Goal: Information Seeking & Learning: Learn about a topic

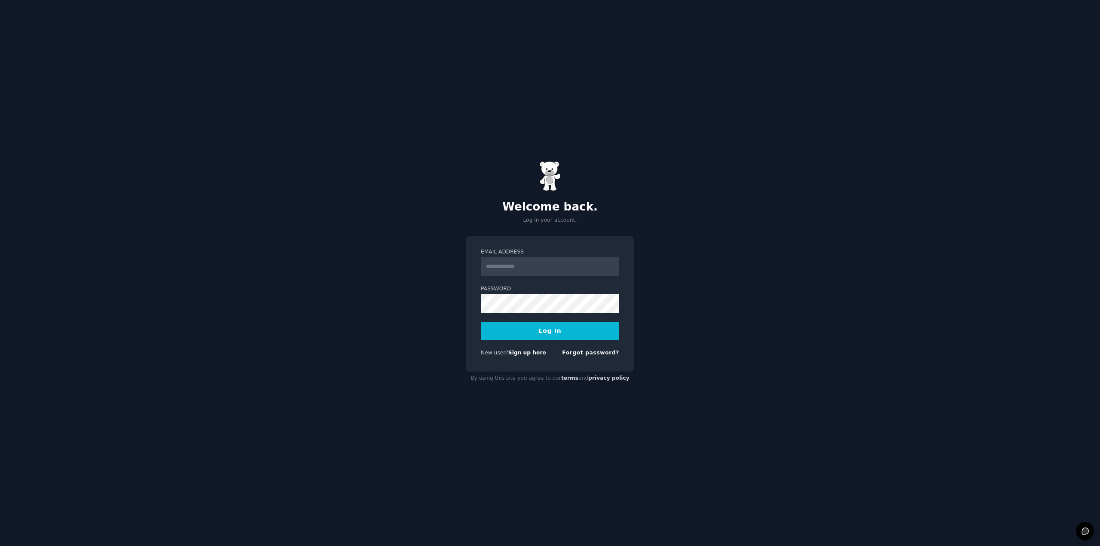
click at [572, 266] on input "Email Address" at bounding box center [550, 266] width 138 height 19
type input "**********"
click at [532, 328] on button "Log In" at bounding box center [550, 331] width 138 height 18
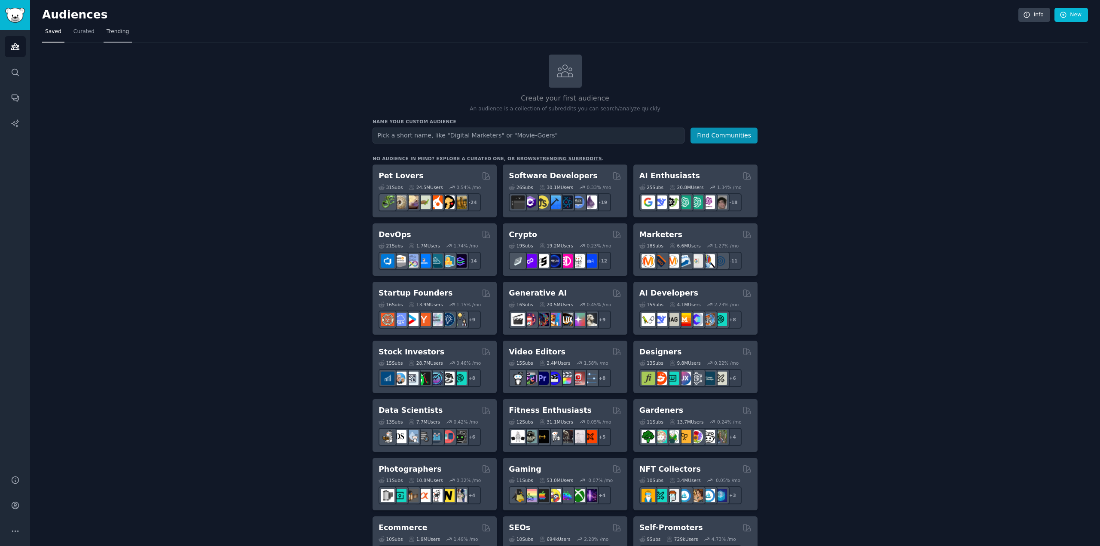
click at [115, 25] on link "Trending" at bounding box center [118, 34] width 28 height 18
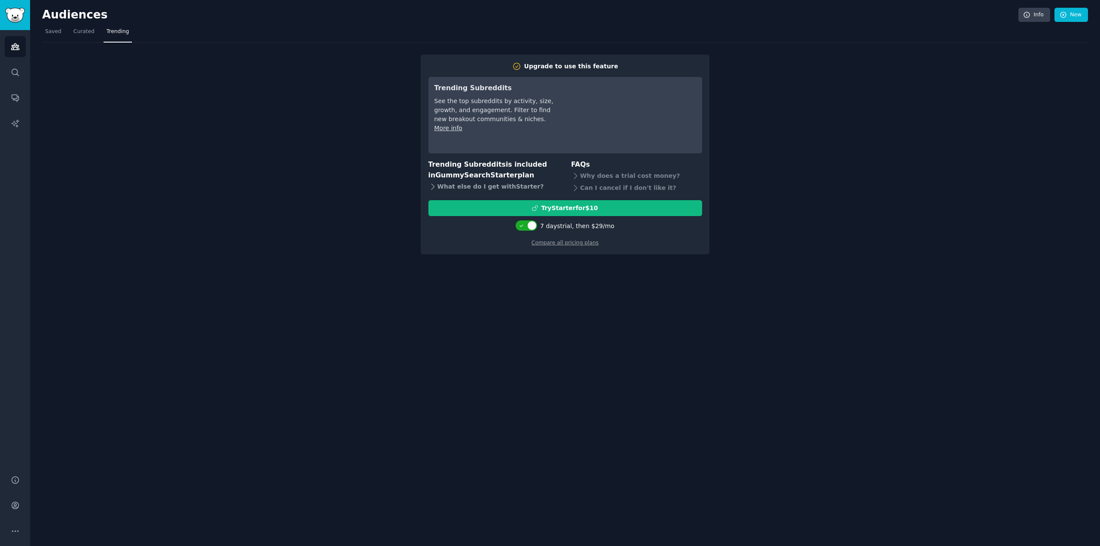
click at [457, 189] on div "What else do I get with Starter ?" at bounding box center [493, 187] width 131 height 12
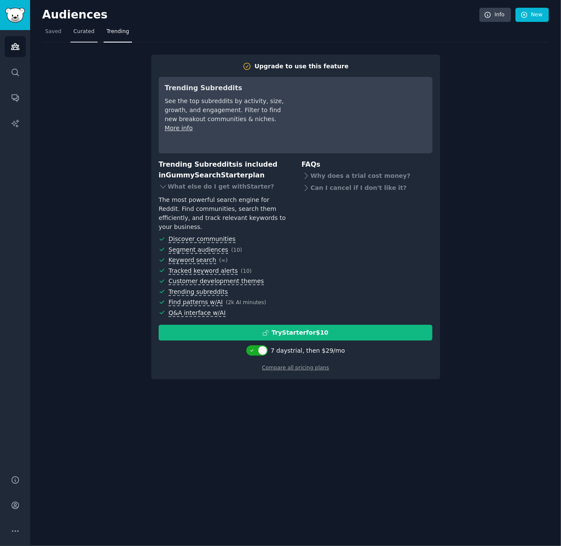
click at [73, 31] on span "Curated" at bounding box center [83, 32] width 21 height 8
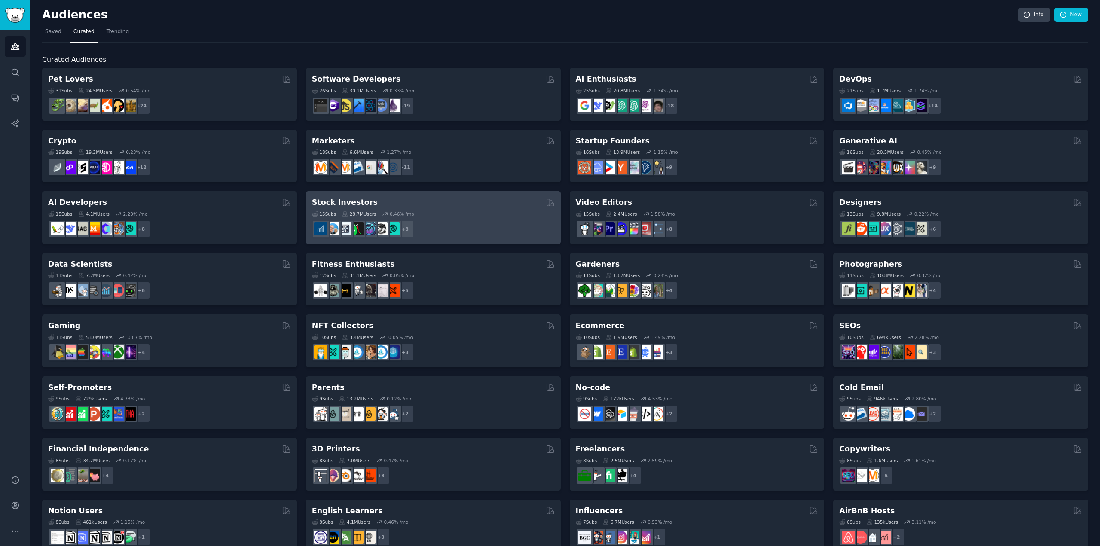
scroll to position [141, 0]
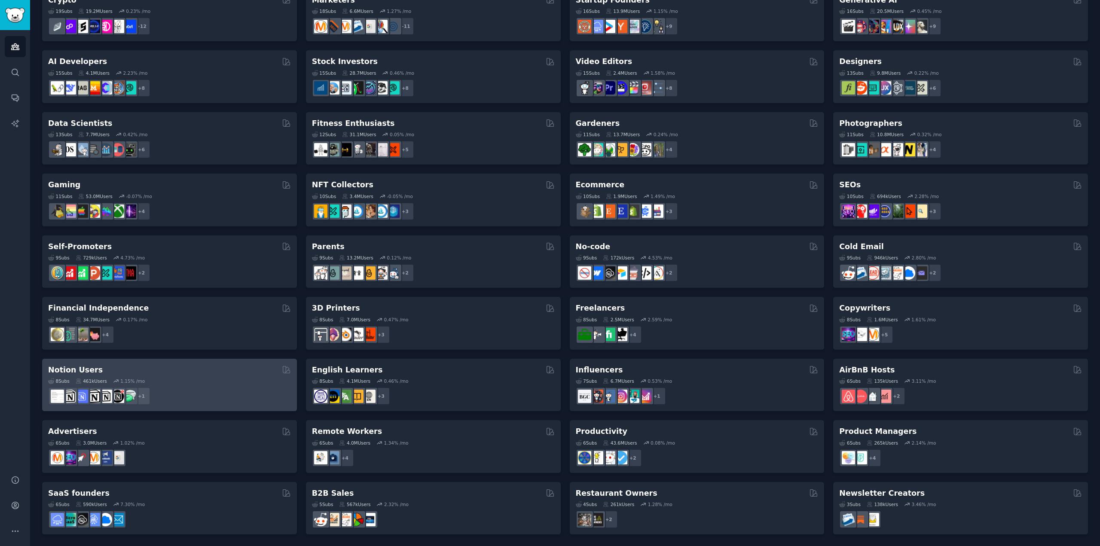
click at [233, 374] on div "Notion Users" at bounding box center [169, 370] width 243 height 11
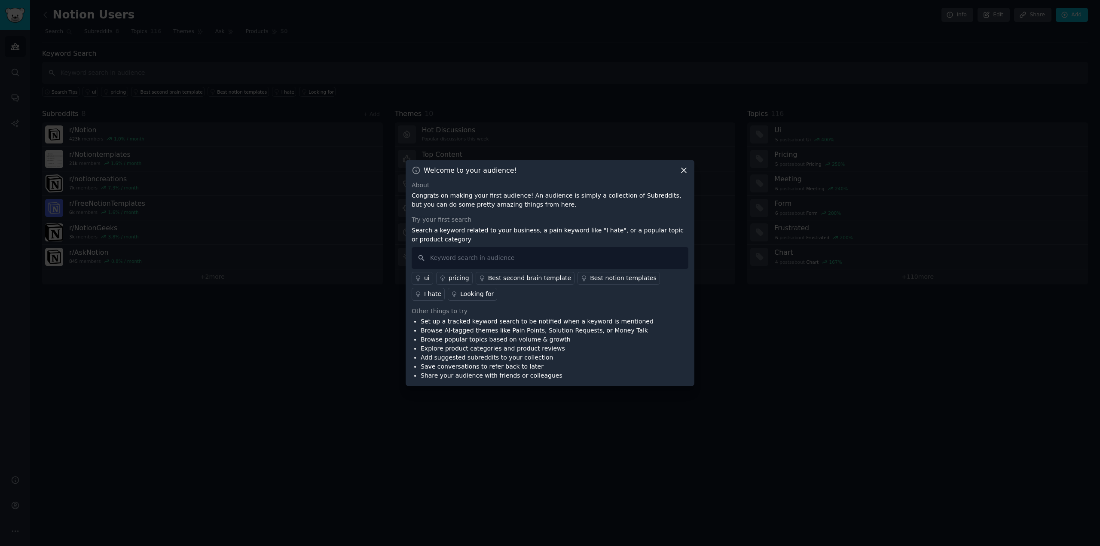
click at [683, 166] on icon at bounding box center [683, 170] width 9 height 9
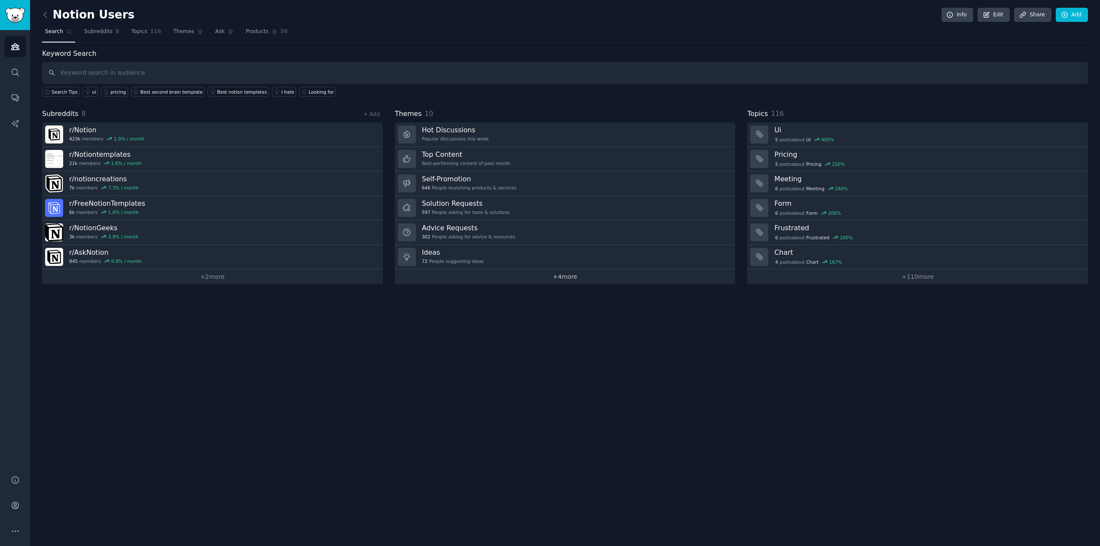
click at [555, 275] on link "+ 4 more" at bounding box center [565, 276] width 341 height 15
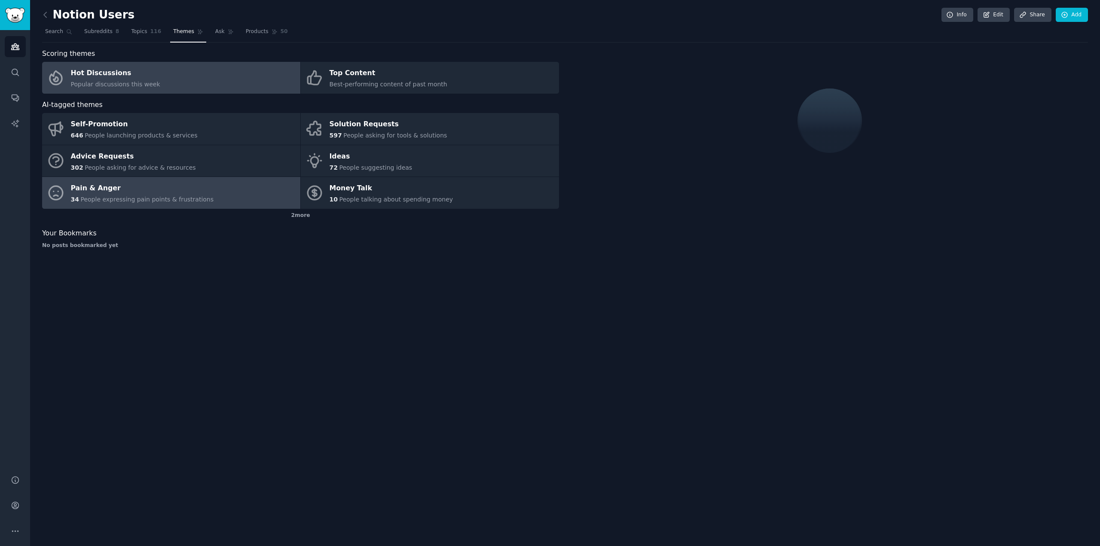
click at [151, 208] on link "Pain & Anger 34 People expressing pain points & frustrations" at bounding box center [171, 193] width 258 height 32
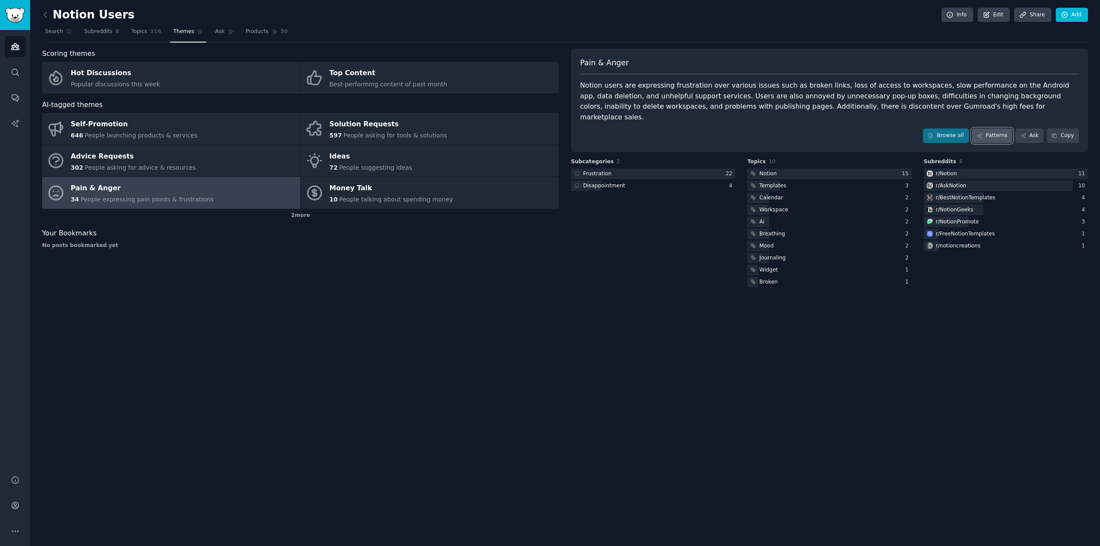
click at [1002, 129] on link "Patterns" at bounding box center [992, 136] width 40 height 15
